Goal: Information Seeking & Learning: Learn about a topic

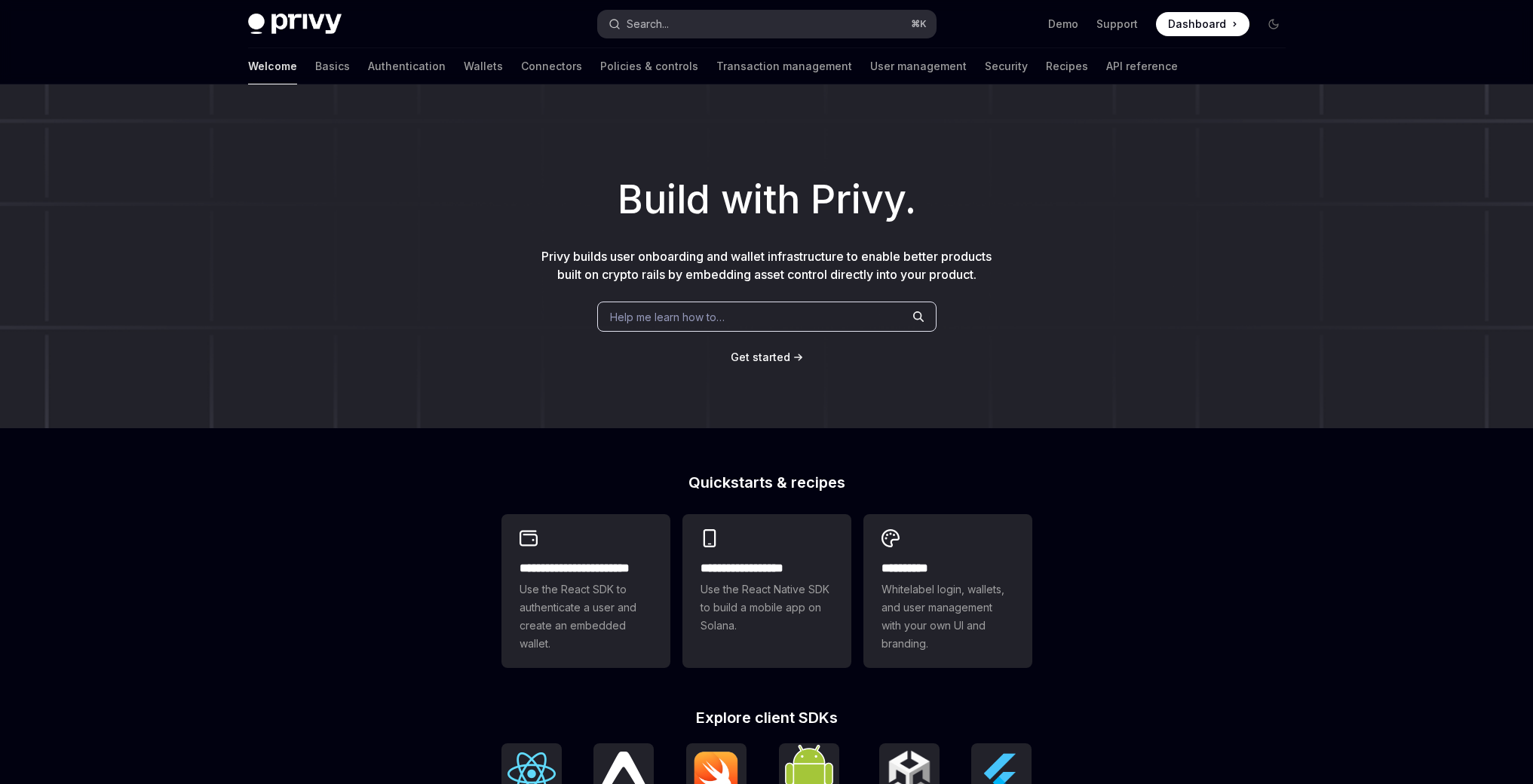
click at [714, 29] on button "Search... ⌘ K" at bounding box center [767, 24] width 338 height 27
type textarea "*"
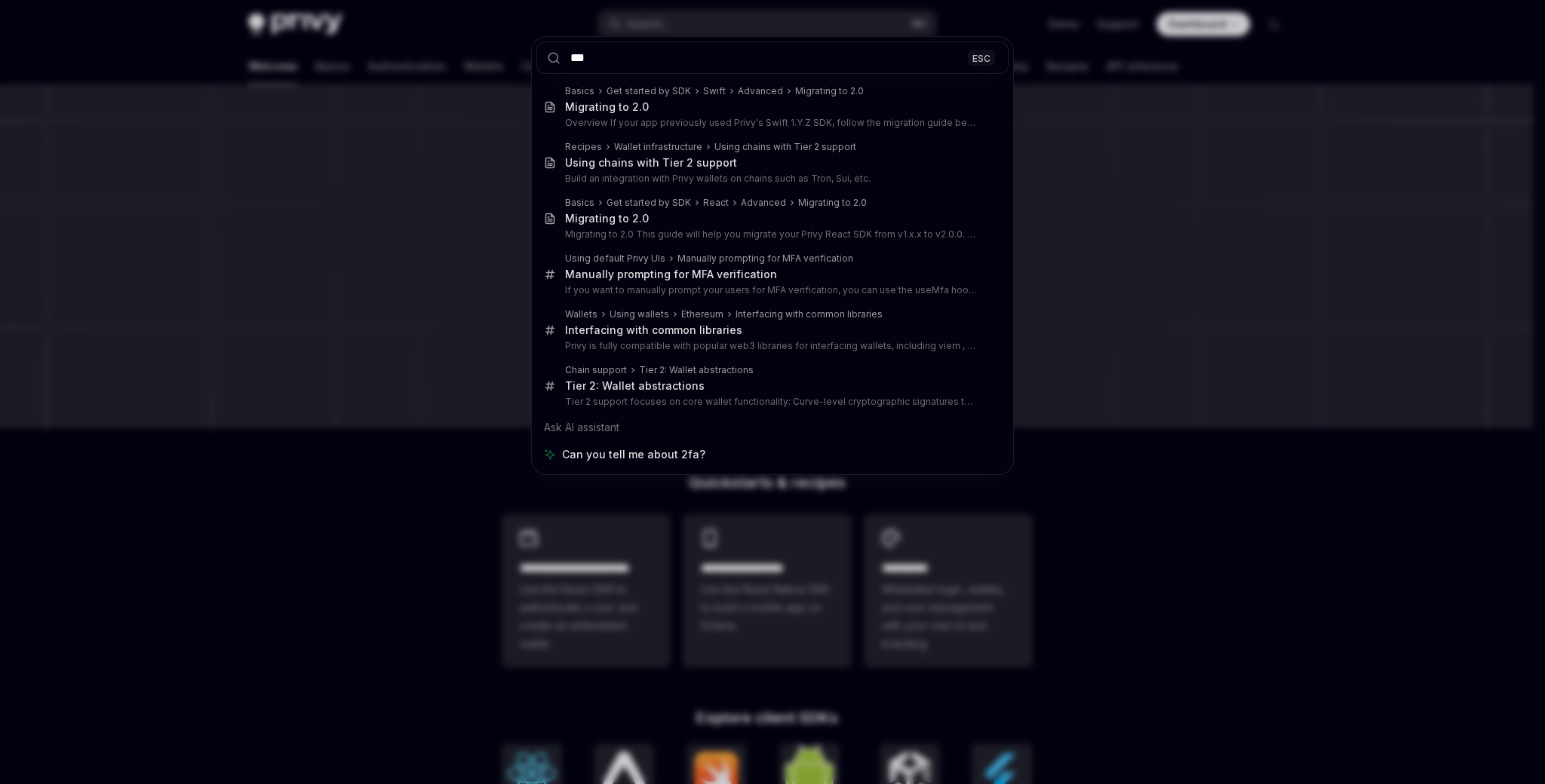
type input "****"
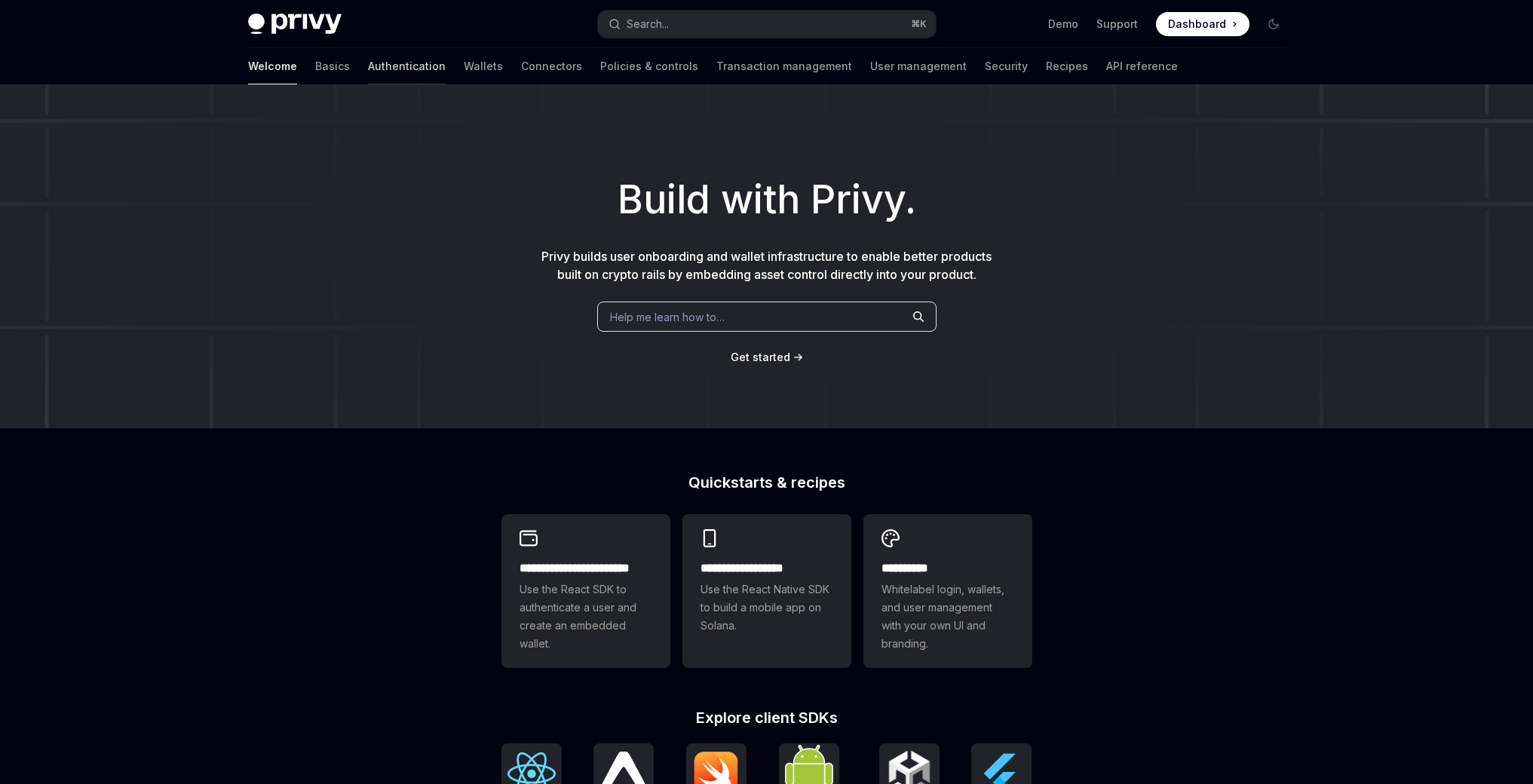
click at [368, 68] on link "Authentication" at bounding box center [406, 66] width 78 height 36
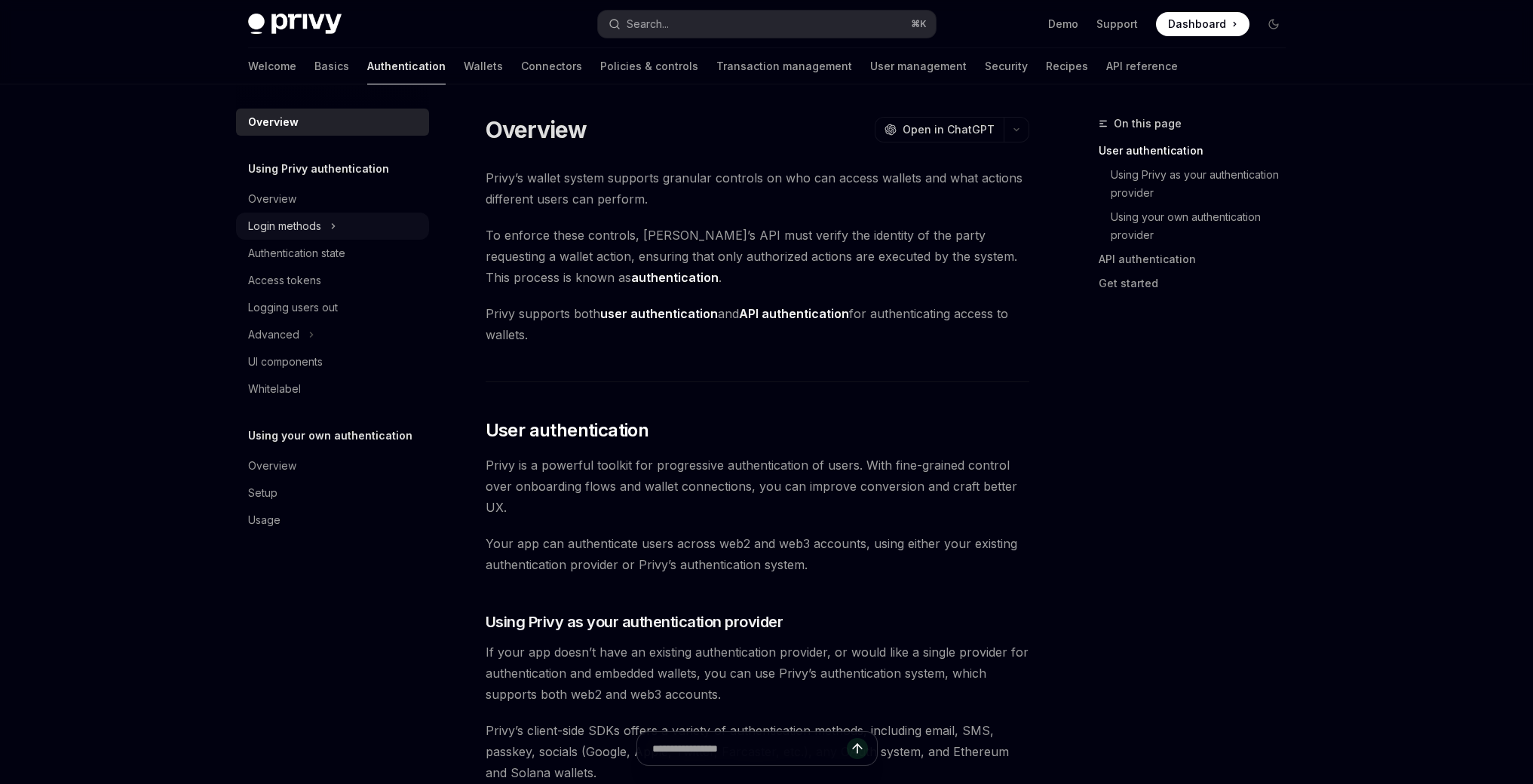
click at [321, 223] on div "Login methods" at bounding box center [284, 226] width 73 height 18
type textarea "*"
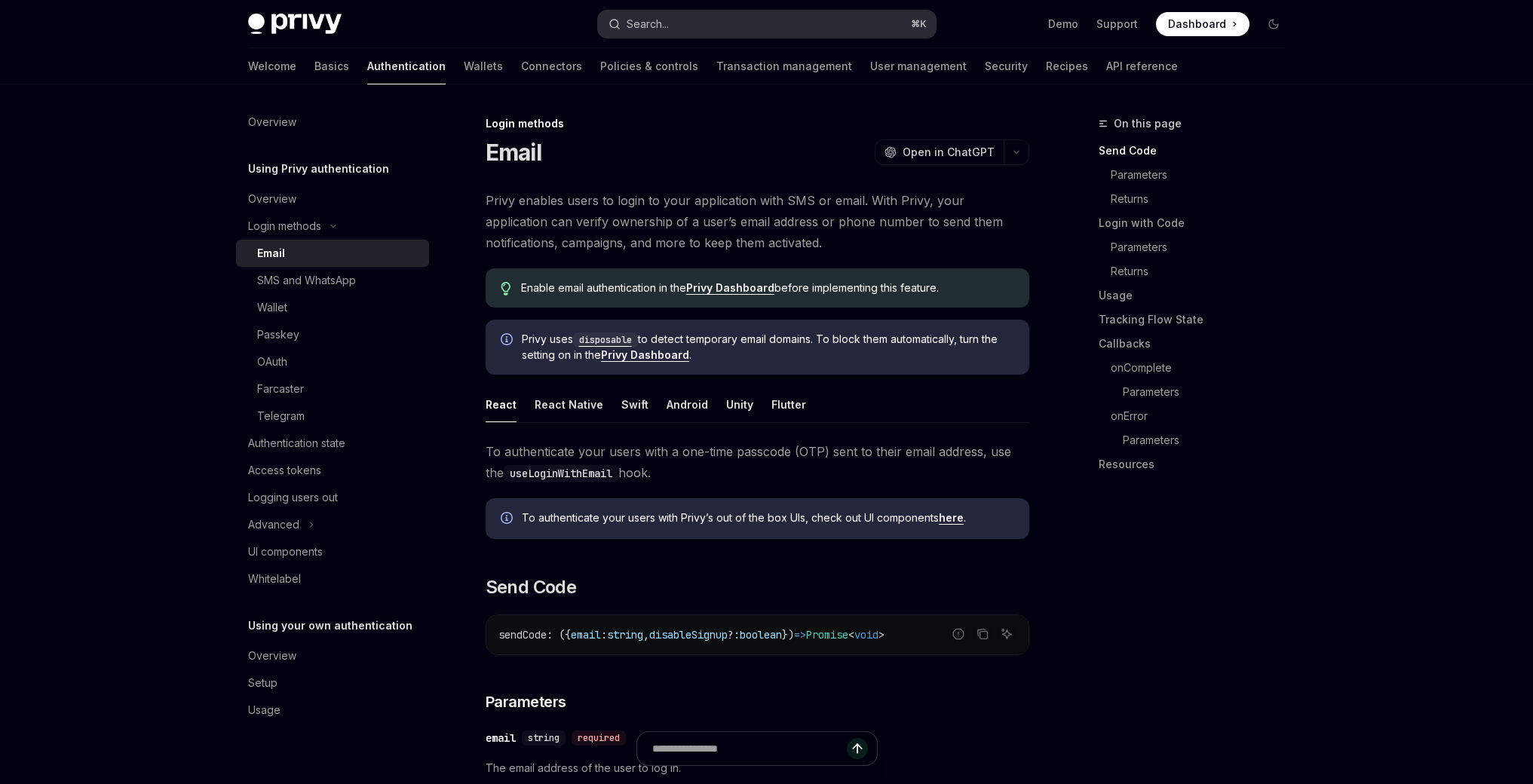
click at [665, 25] on div "Search..." at bounding box center [647, 24] width 42 height 18
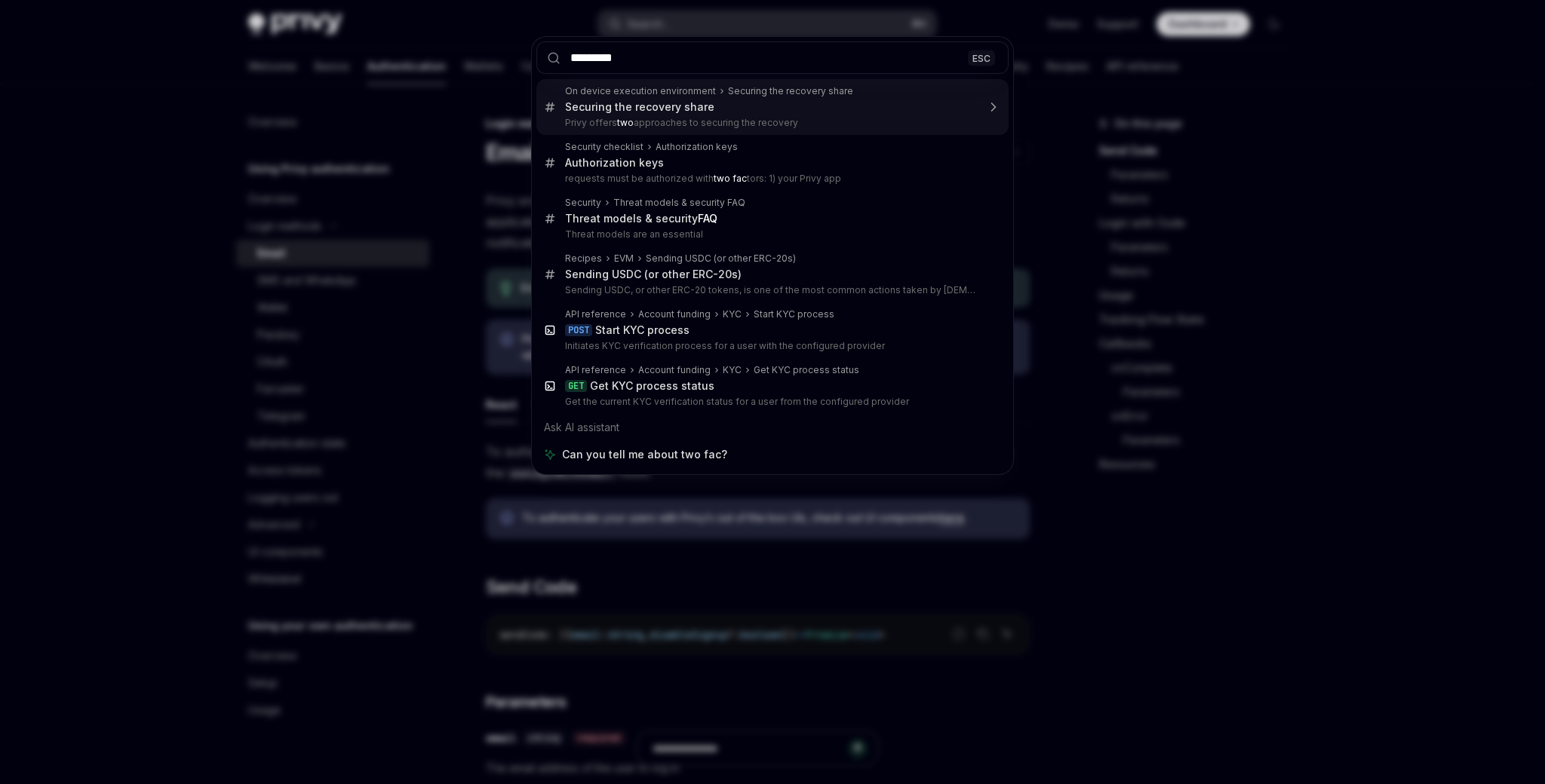
type input "**********"
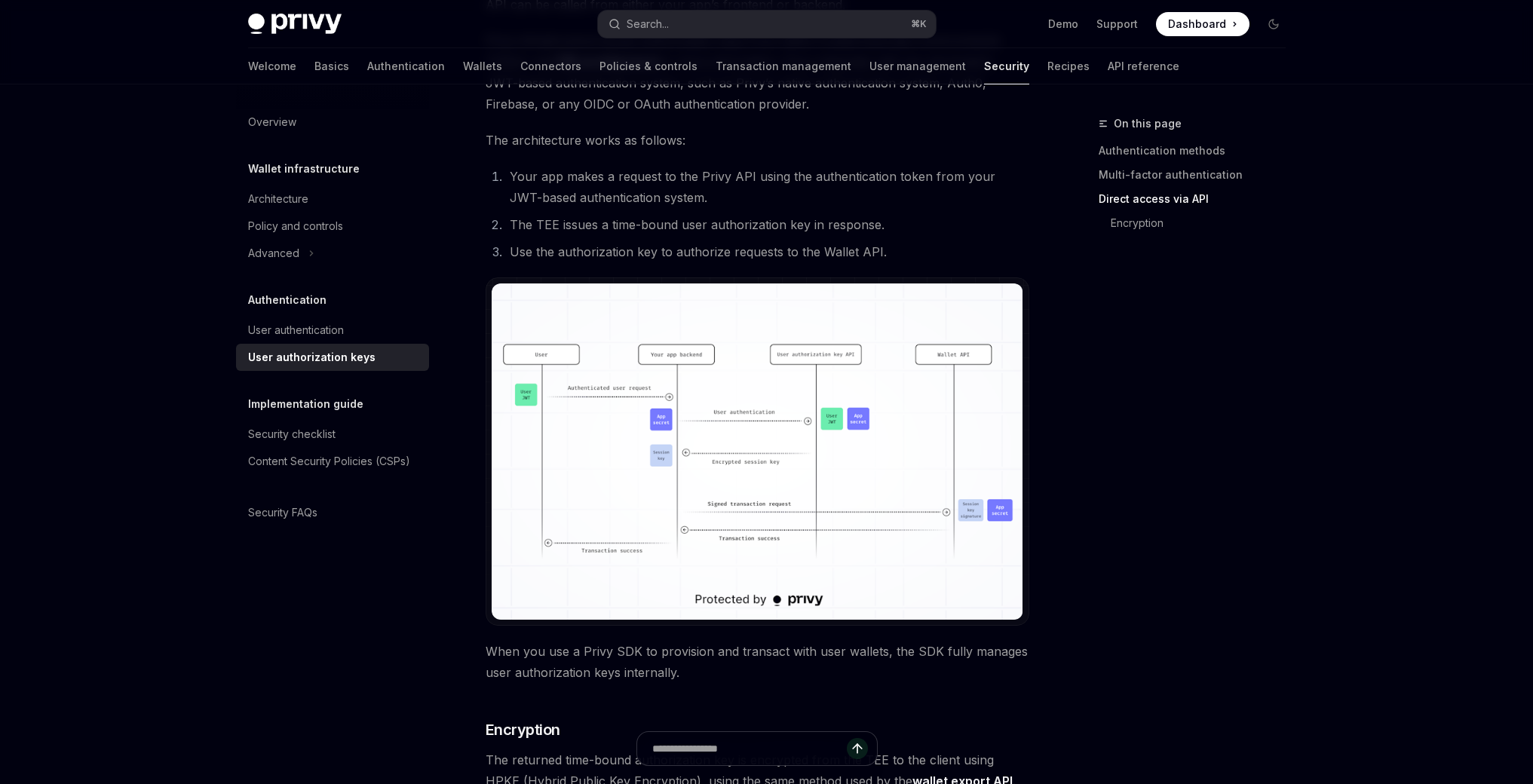
scroll to position [1219, 0]
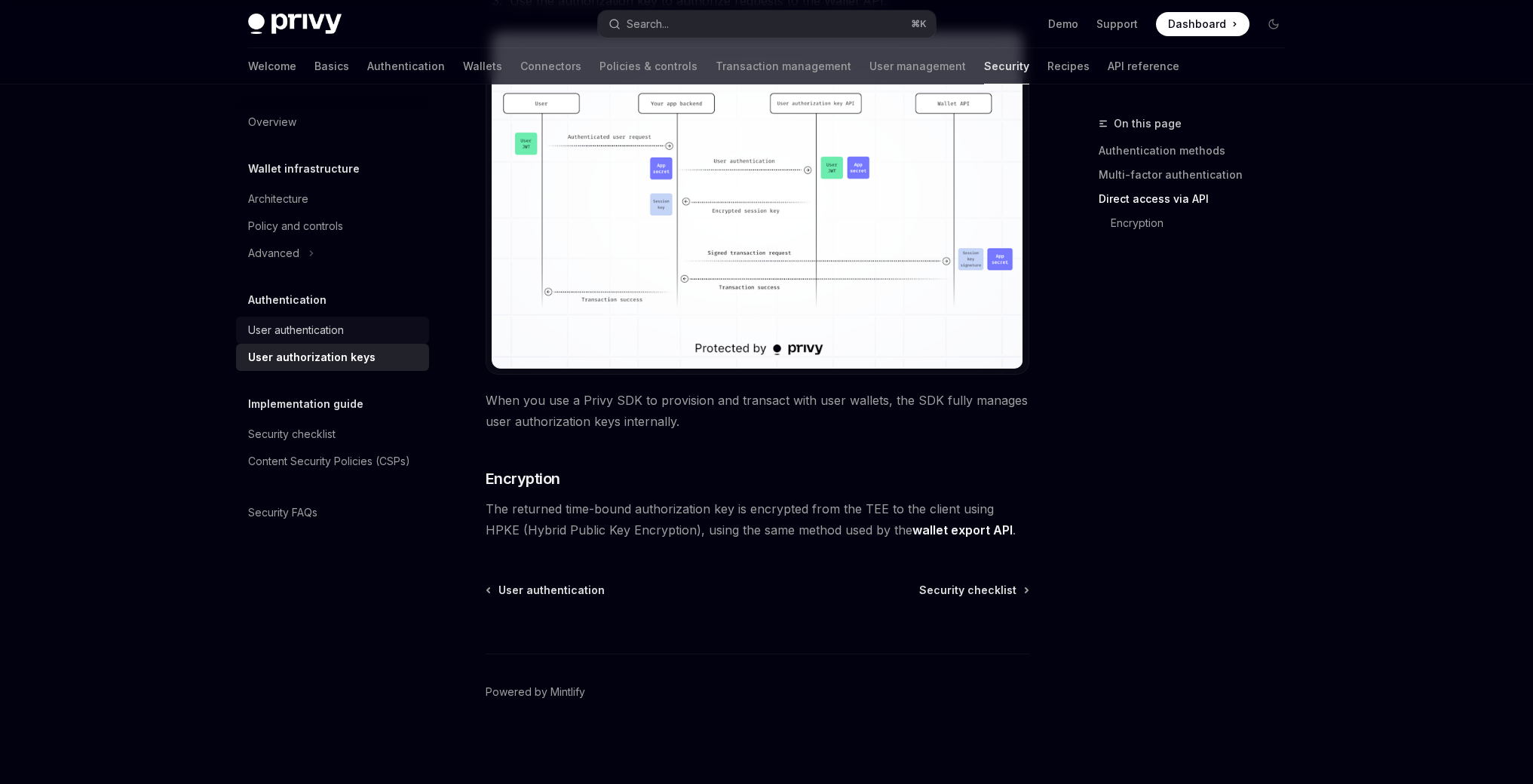
click at [343, 328] on div "User authentication" at bounding box center [295, 330] width 95 height 18
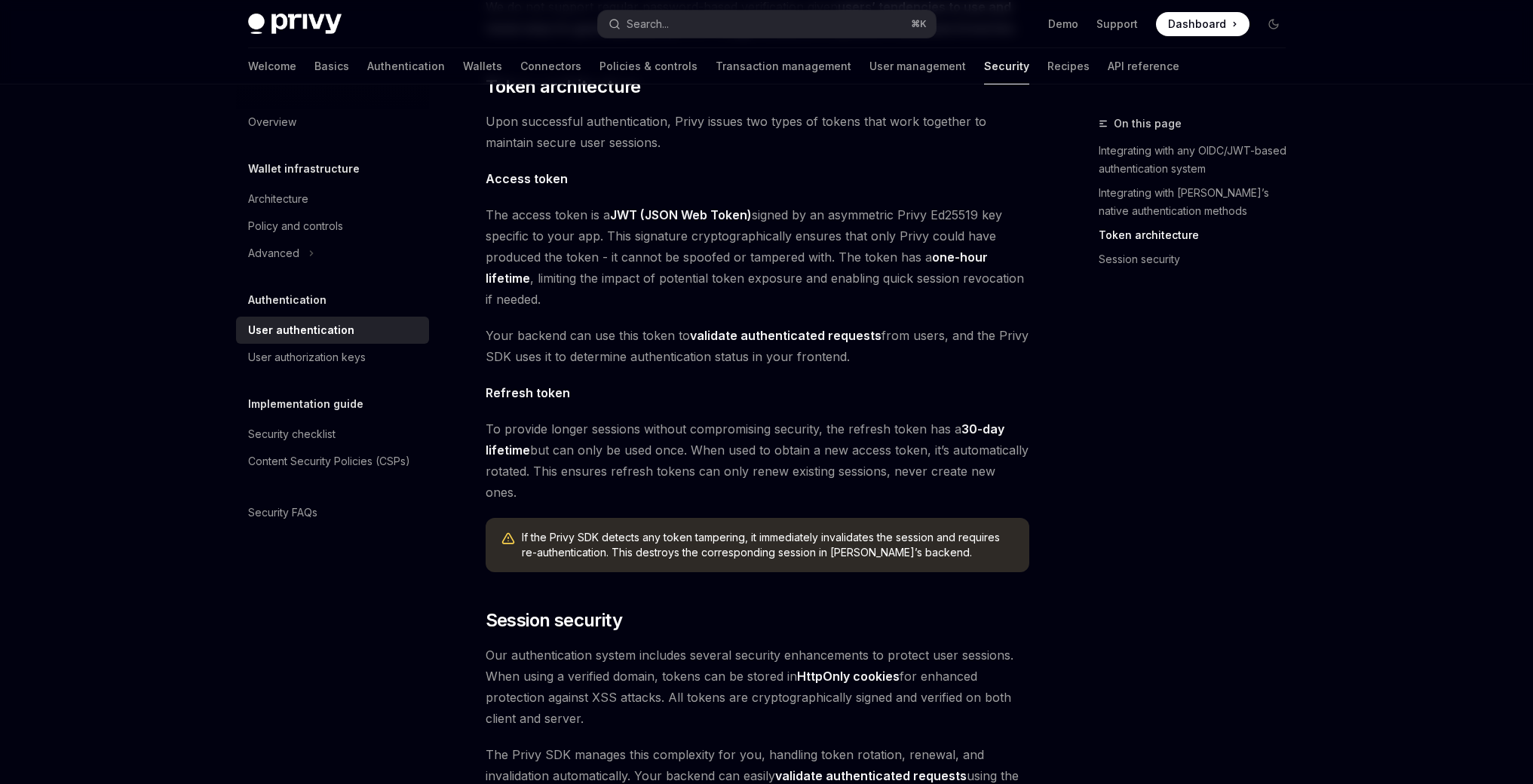
scroll to position [1059, 0]
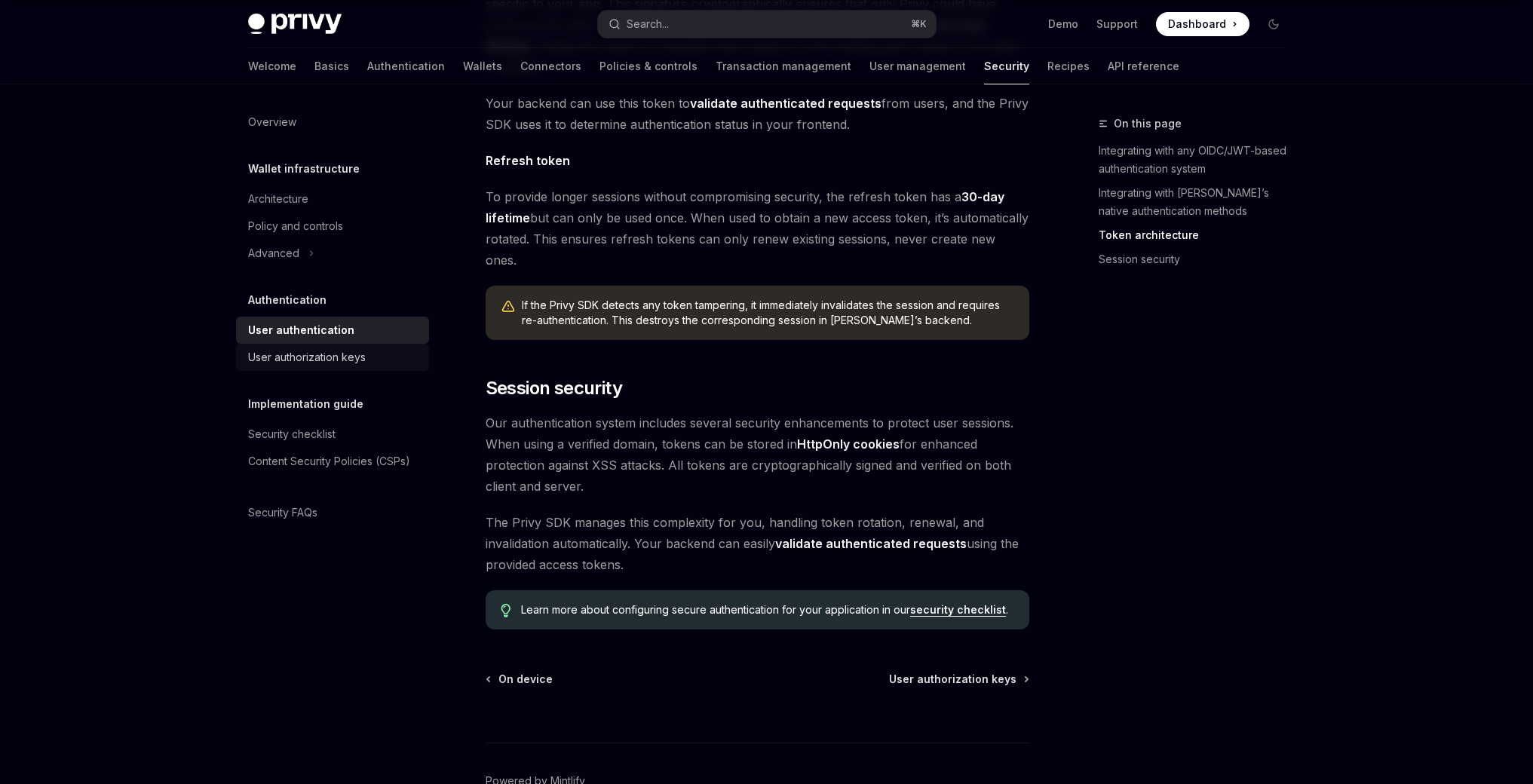
click at [335, 360] on div "User authorization keys" at bounding box center [307, 357] width 117 height 18
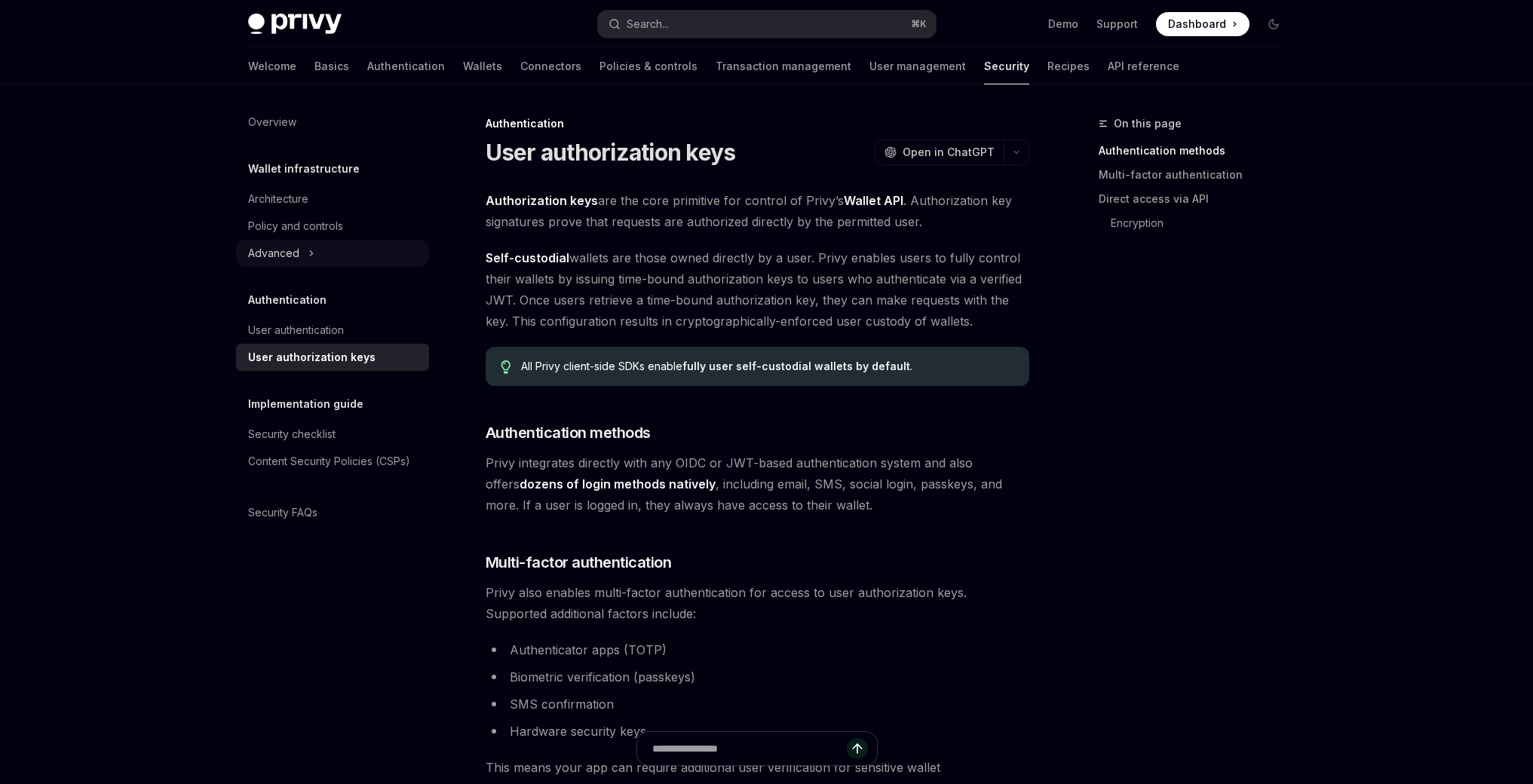
click at [284, 255] on div "Advanced" at bounding box center [273, 253] width 52 height 18
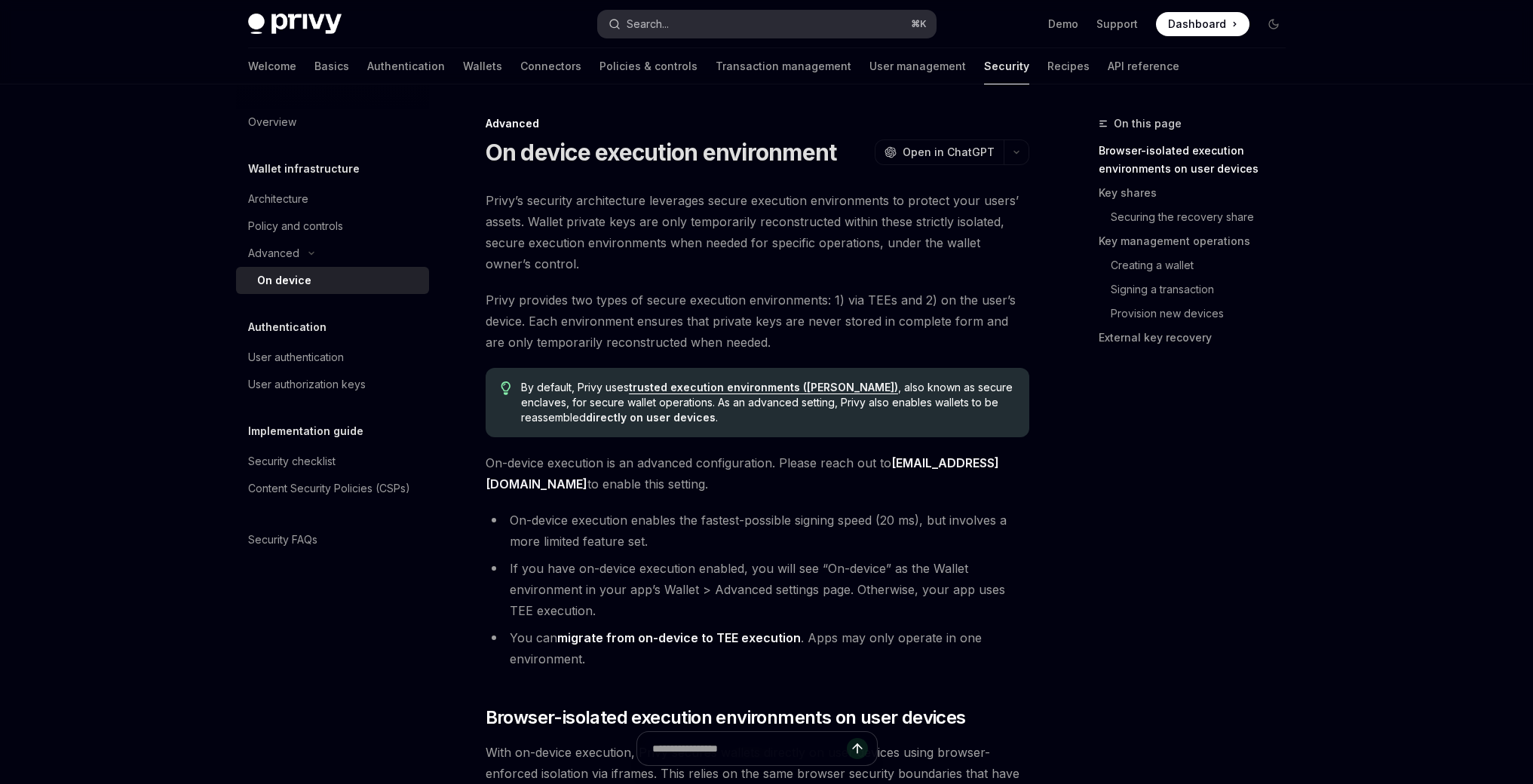
click at [744, 22] on button "Search... ⌘ K" at bounding box center [767, 24] width 338 height 27
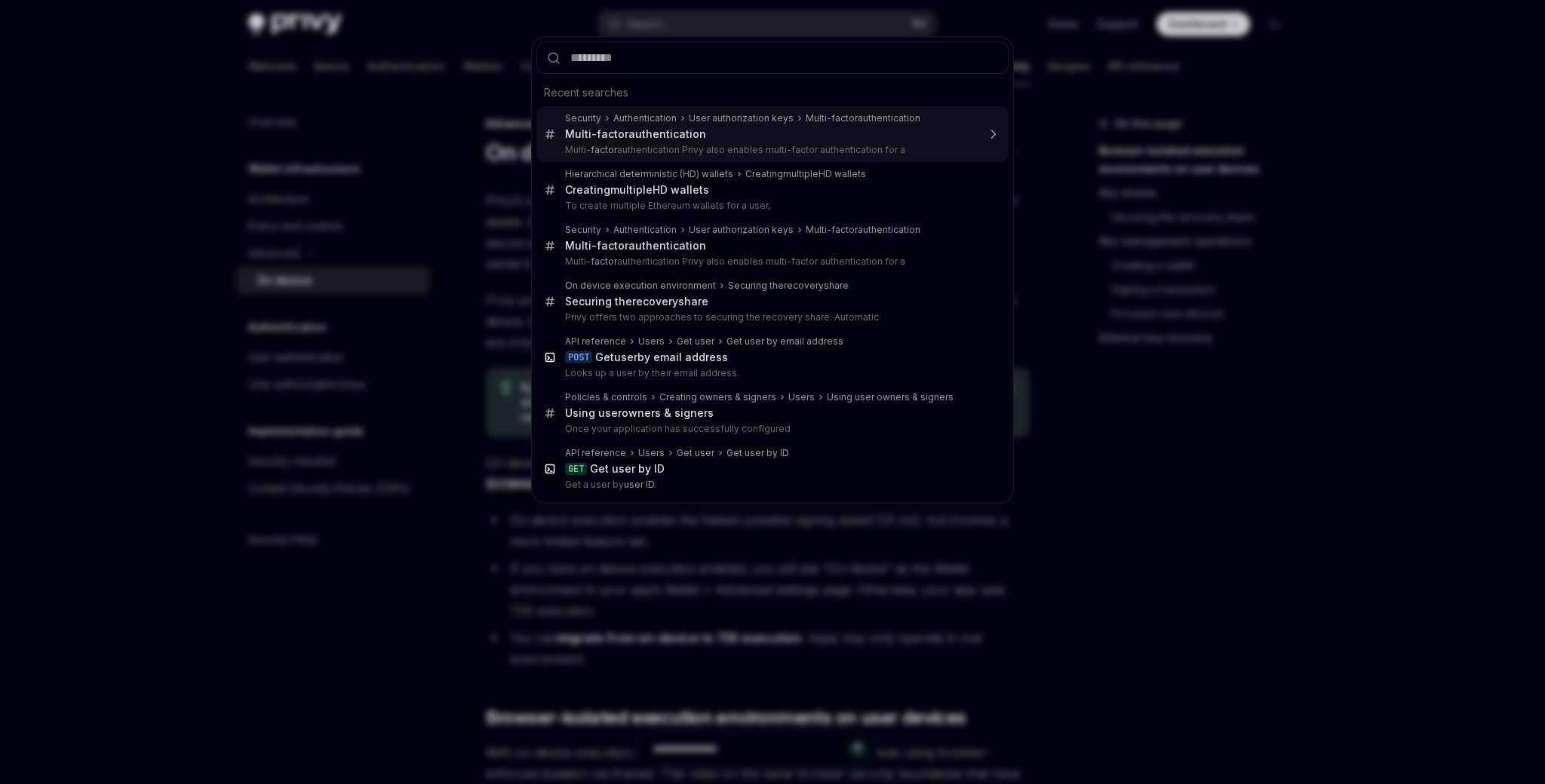
click at [648, 135] on div "Multi- factor authentication" at bounding box center [635, 133] width 141 height 13
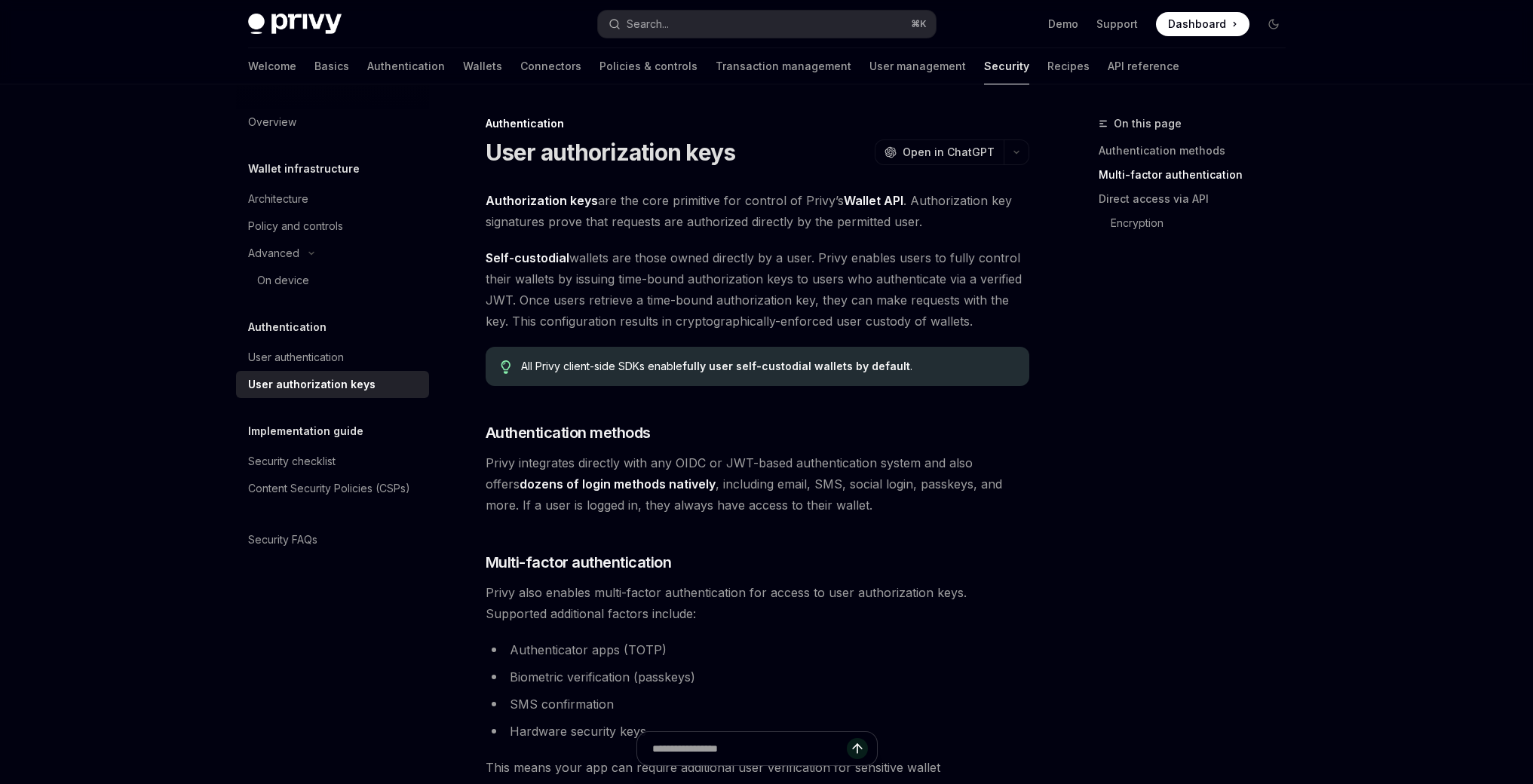
scroll to position [437, 0]
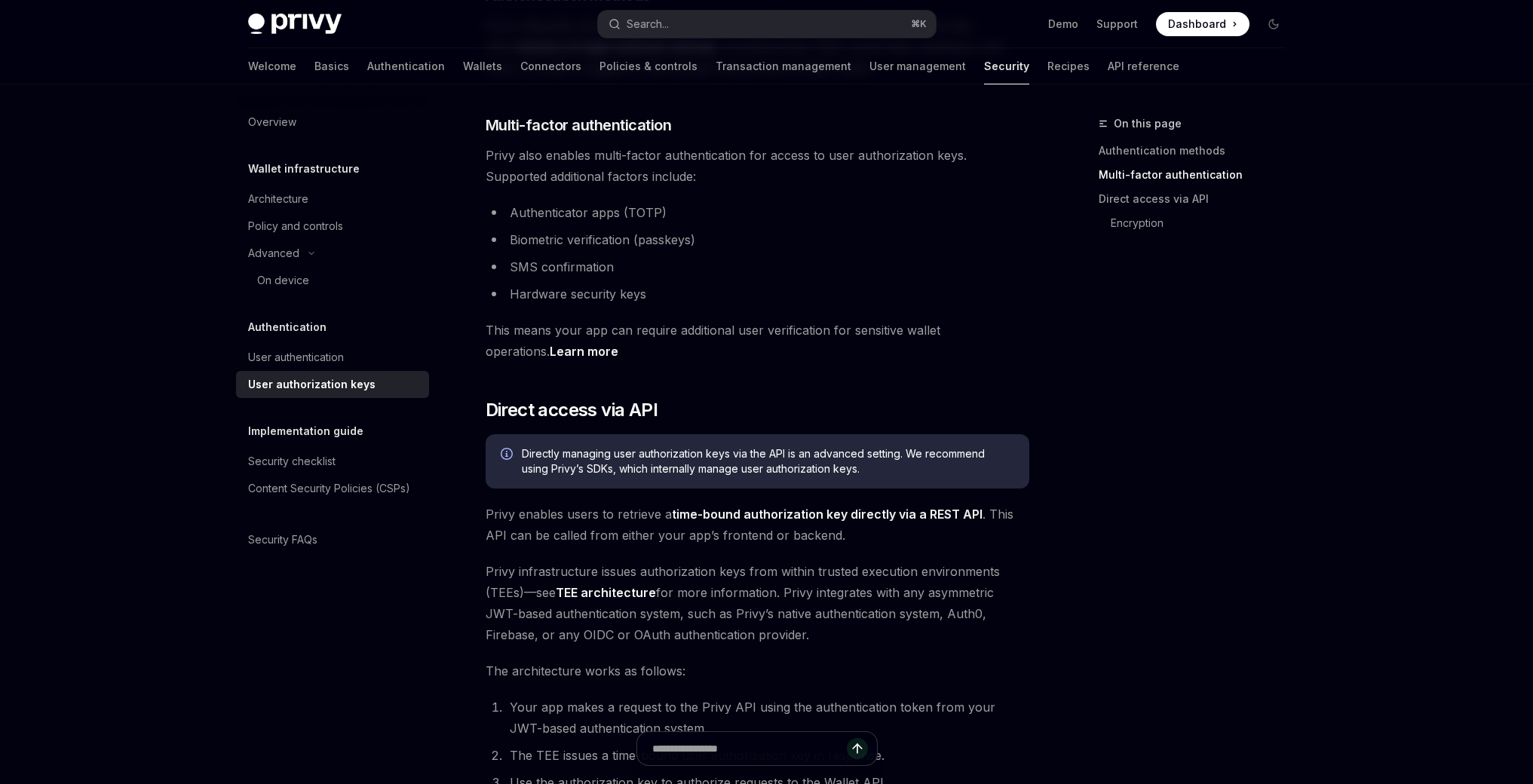
click at [549, 349] on link "Learn more" at bounding box center [583, 351] width 68 height 16
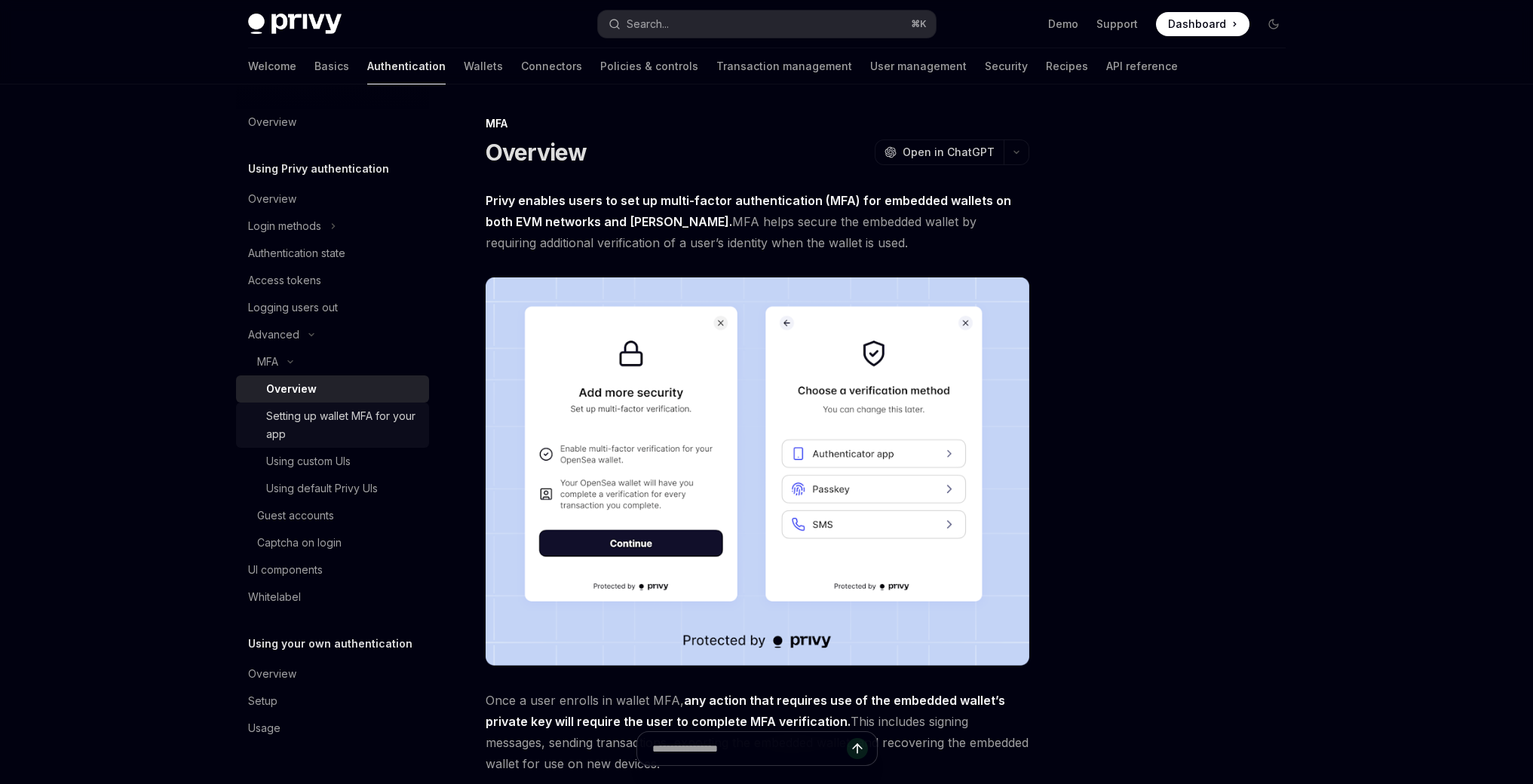
click at [350, 422] on div "Setting up wallet MFA for your app" at bounding box center [343, 425] width 154 height 36
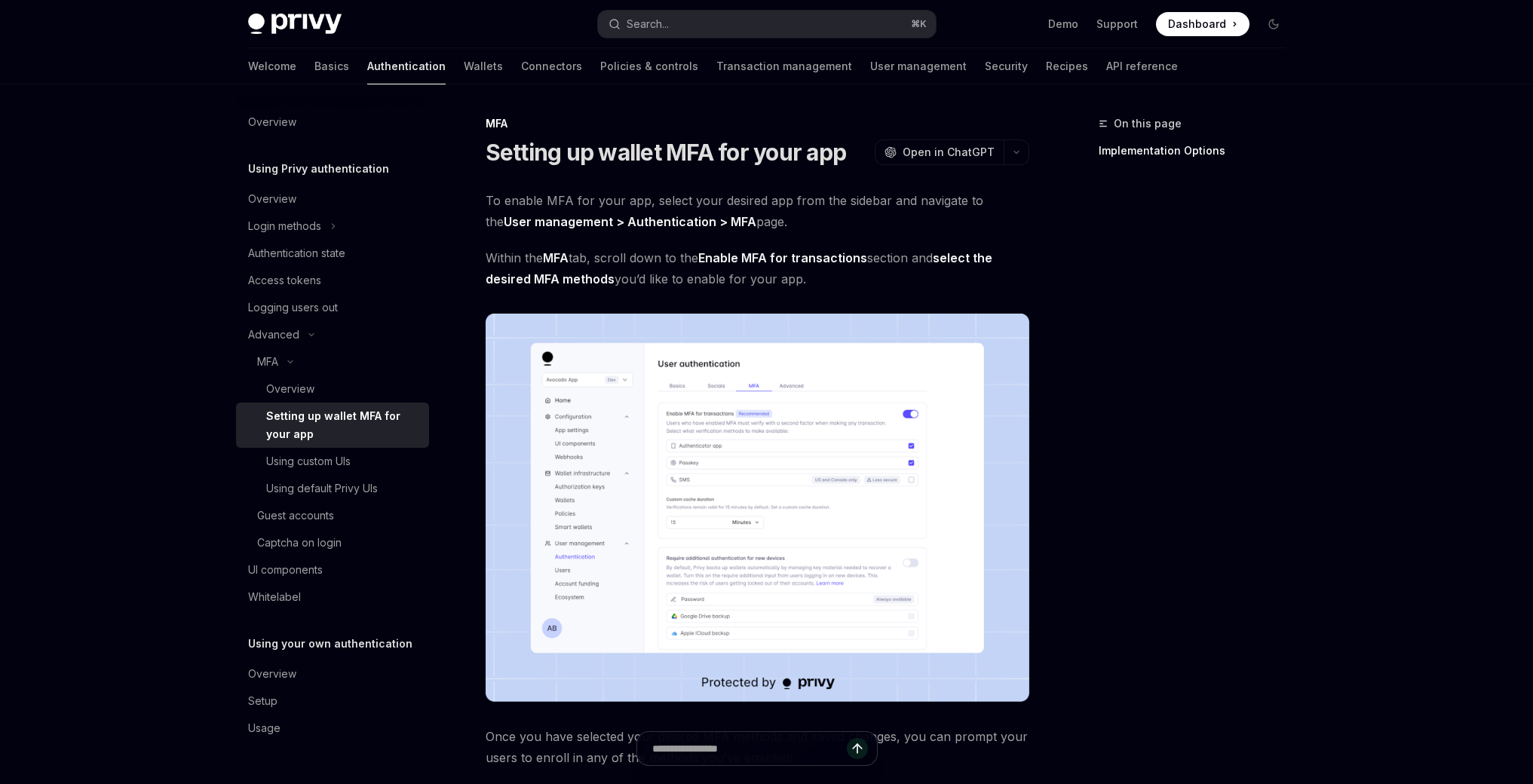
type textarea "*"
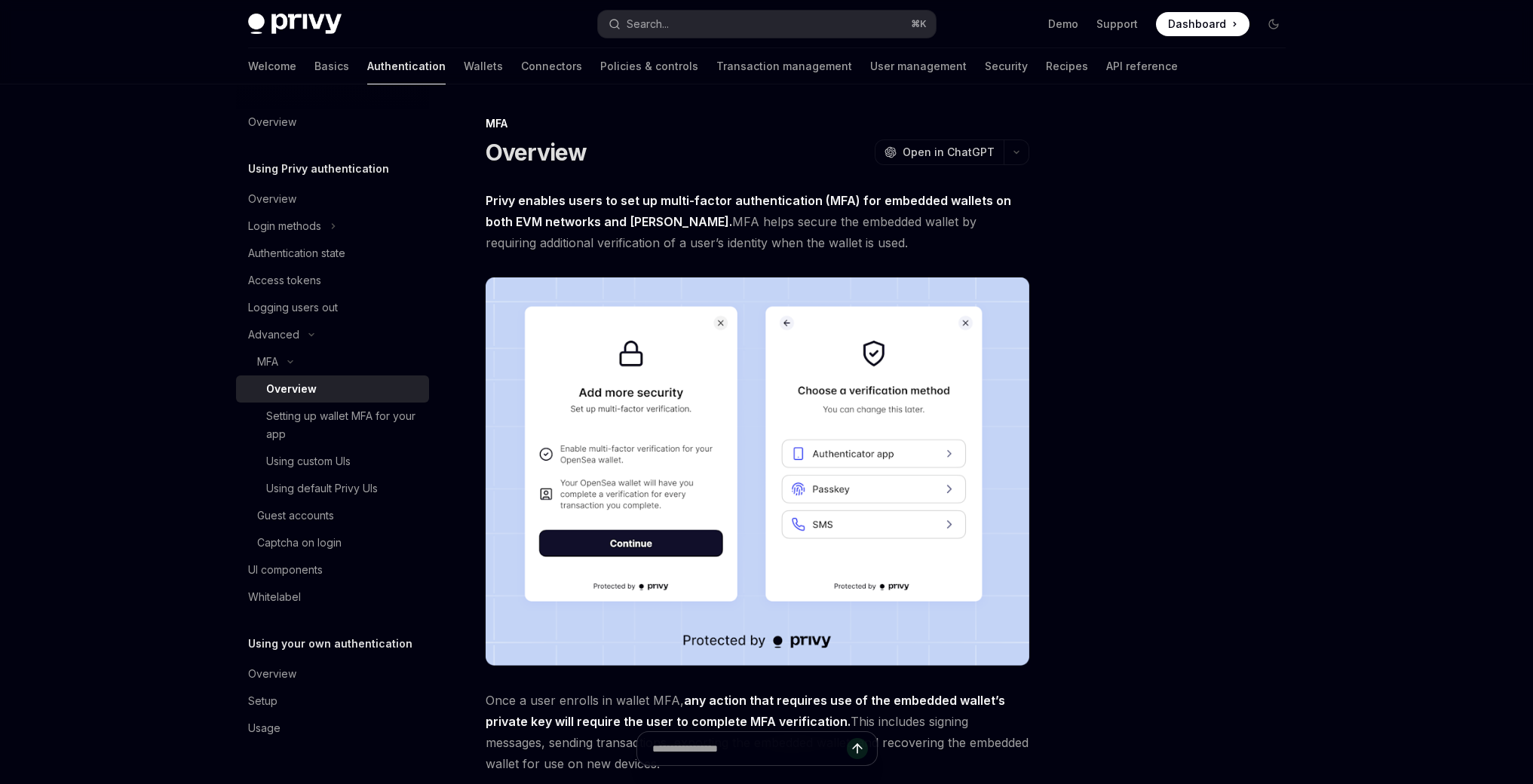
click at [1296, 317] on div at bounding box center [1183, 449] width 230 height 669
